Goal: Transaction & Acquisition: Purchase product/service

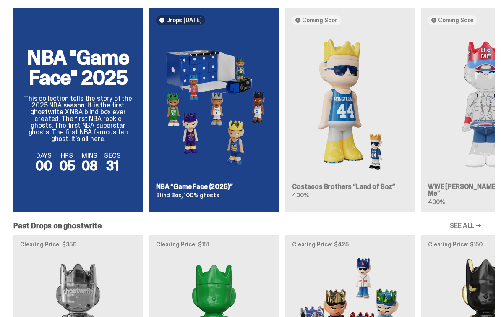
scroll to position [540, 0]
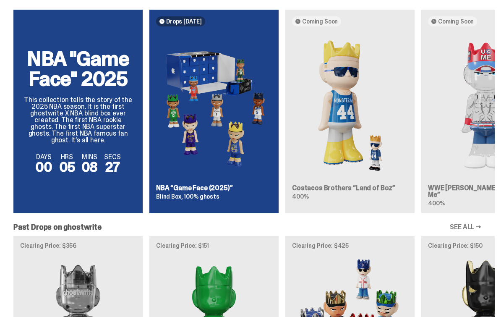
click at [258, 76] on img at bounding box center [214, 105] width 116 height 145
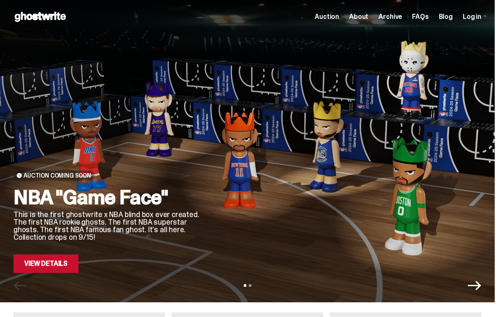
click at [33, 265] on link "View Details" at bounding box center [45, 263] width 65 height 18
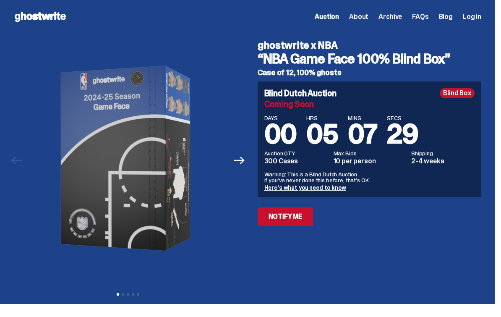
click at [235, 159] on button "Next" at bounding box center [239, 160] width 18 height 18
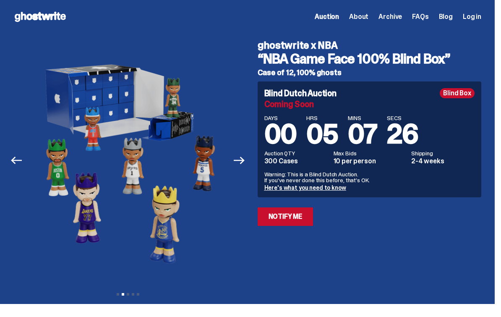
click at [30, 161] on img at bounding box center [128, 158] width 200 height 249
click at [18, 161] on icon "Previous" at bounding box center [16, 160] width 11 height 8
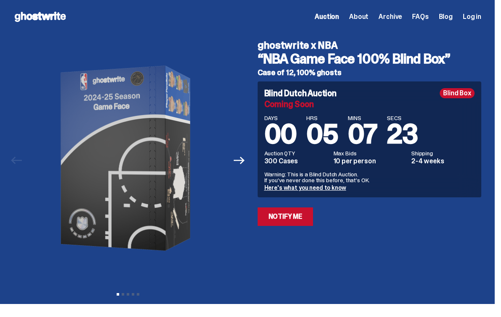
click at [247, 152] on button "Next" at bounding box center [239, 160] width 18 height 18
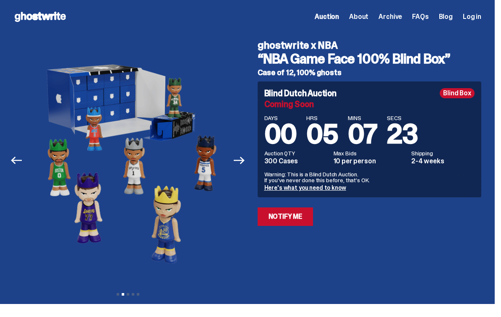
click at [245, 156] on icon "Next" at bounding box center [239, 160] width 11 height 11
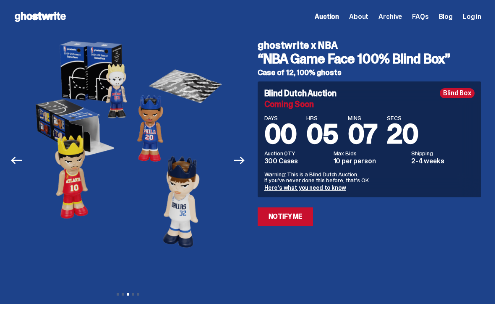
click at [239, 153] on button "Next" at bounding box center [239, 160] width 18 height 18
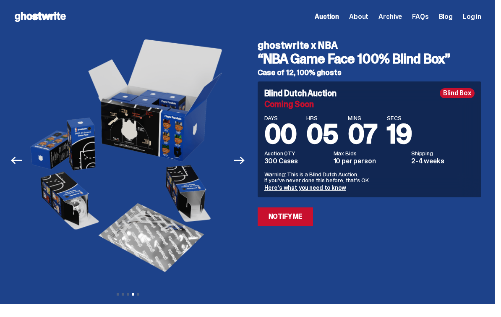
click at [21, 159] on icon "Previous" at bounding box center [16, 160] width 11 height 11
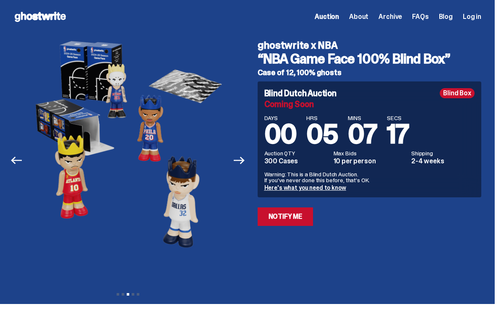
click at [244, 156] on icon "Next" at bounding box center [239, 160] width 11 height 11
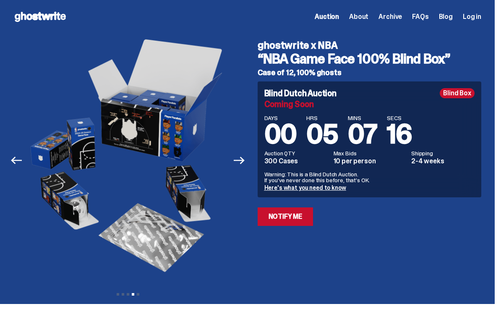
click at [242, 153] on button "Next" at bounding box center [239, 160] width 18 height 18
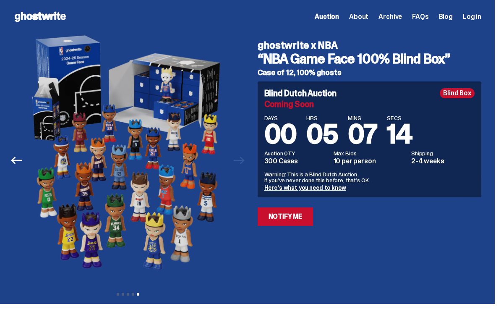
click at [238, 149] on div at bounding box center [127, 158] width 229 height 249
